Goal: Information Seeking & Learning: Learn about a topic

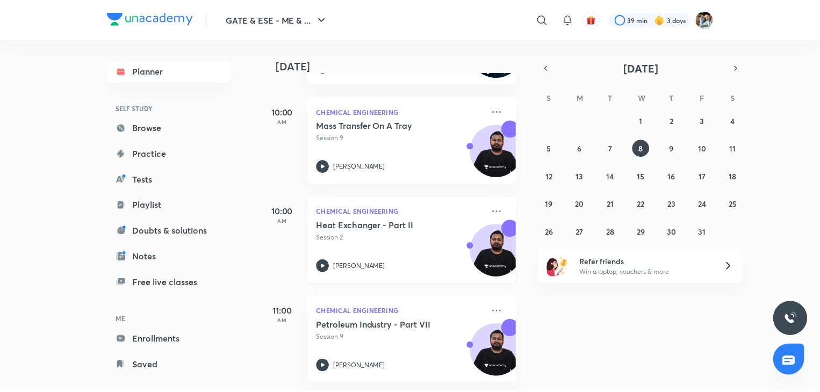
scroll to position [147, 0]
click at [493, 305] on icon at bounding box center [499, 311] width 13 height 13
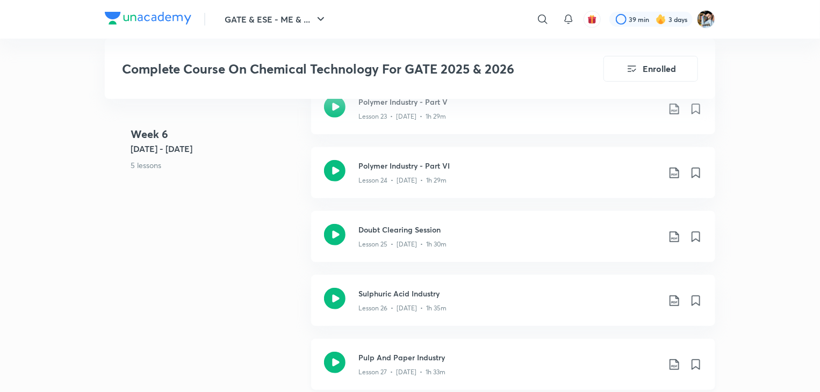
scroll to position [2418, 0]
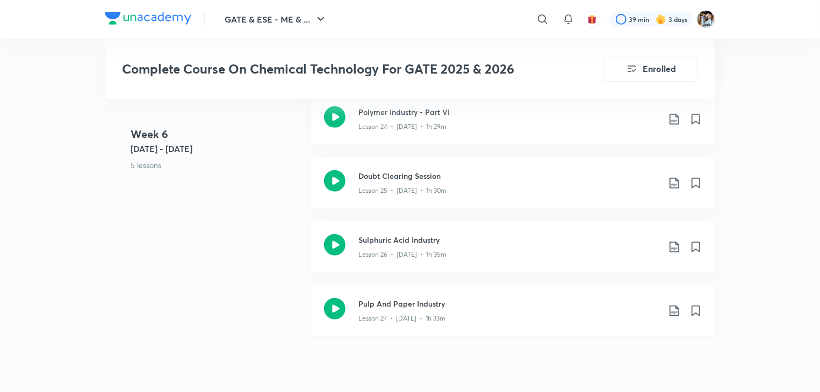
click at [410, 308] on h3 "Pulp And Paper Industry" at bounding box center [508, 303] width 301 height 11
